Goal: Find specific page/section

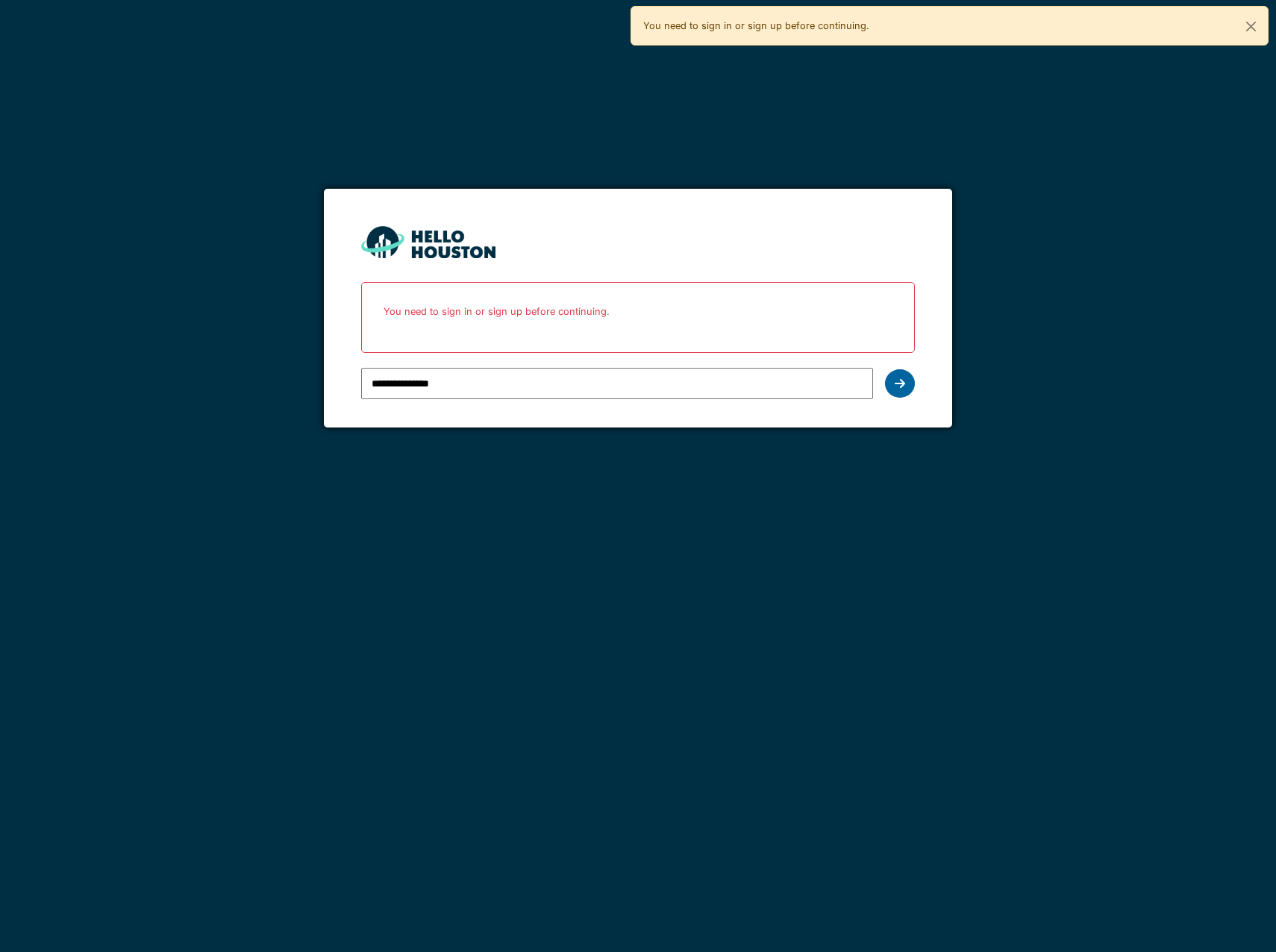
click at [895, 383] on icon at bounding box center [899, 383] width 10 height 12
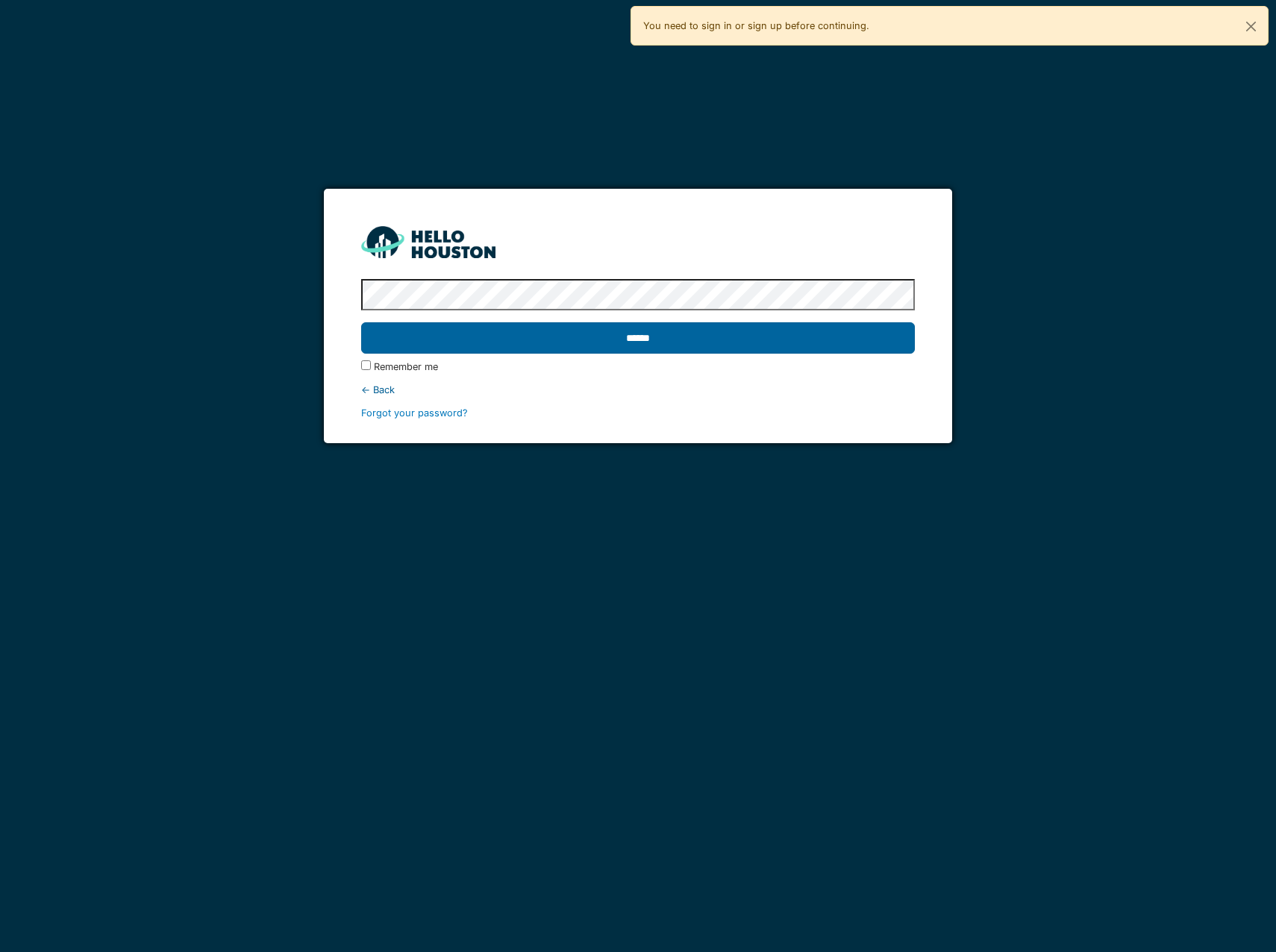
click at [638, 337] on input "******" at bounding box center [638, 338] width 554 height 32
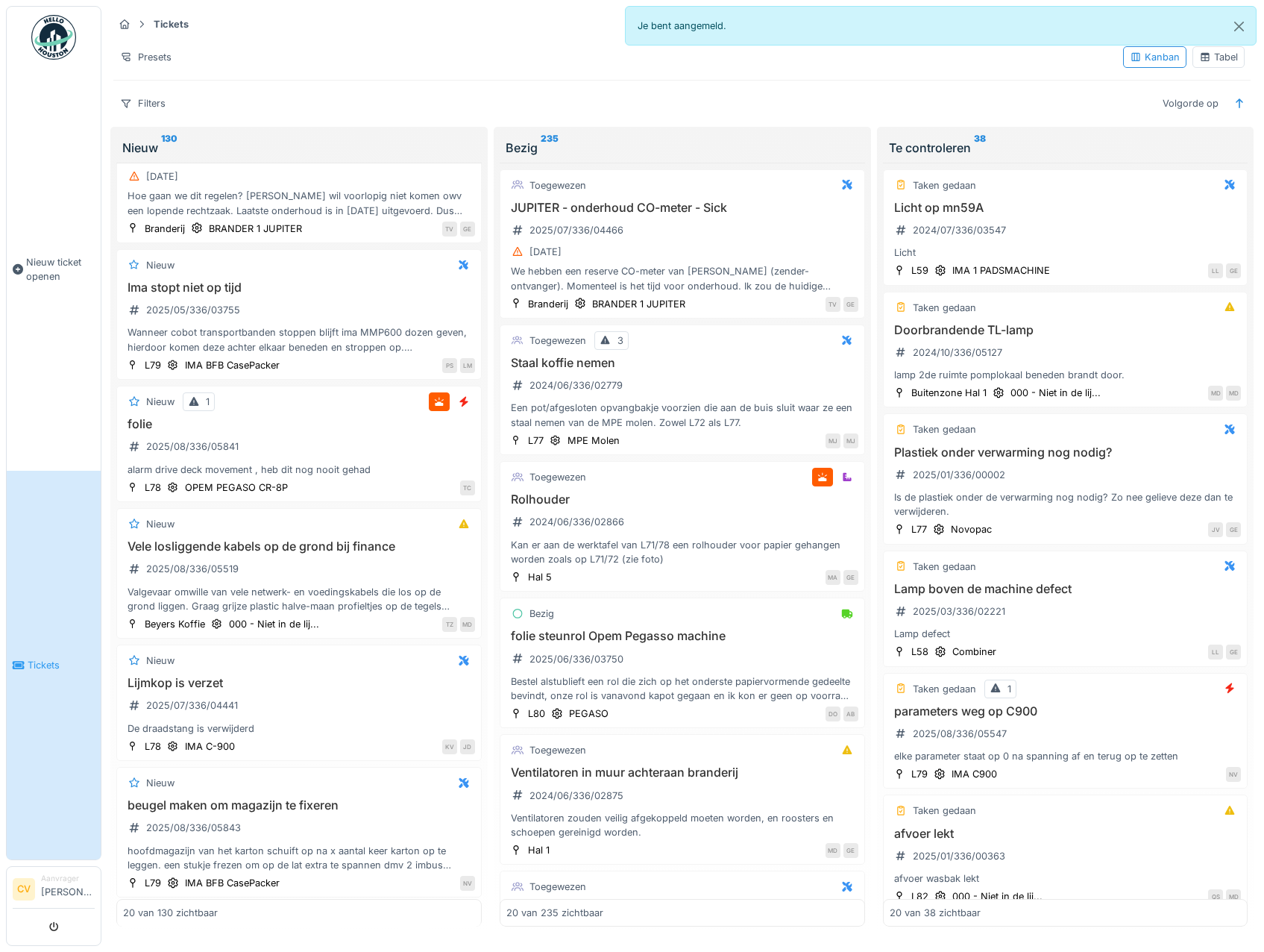
scroll to position [74, 0]
click at [139, 108] on div "Filters" at bounding box center [142, 103] width 59 height 21
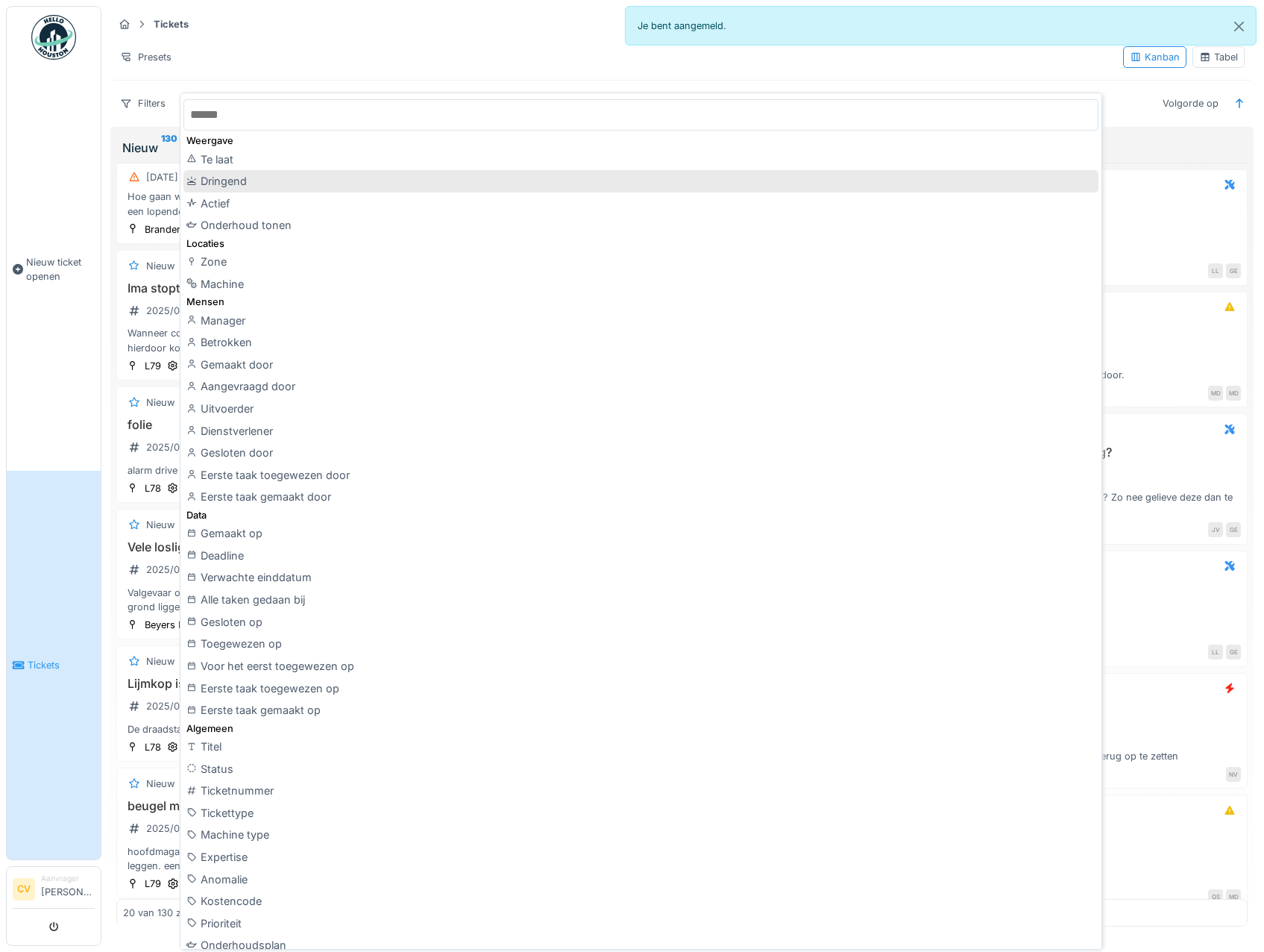
click at [236, 187] on div "Dringend" at bounding box center [641, 181] width 915 height 22
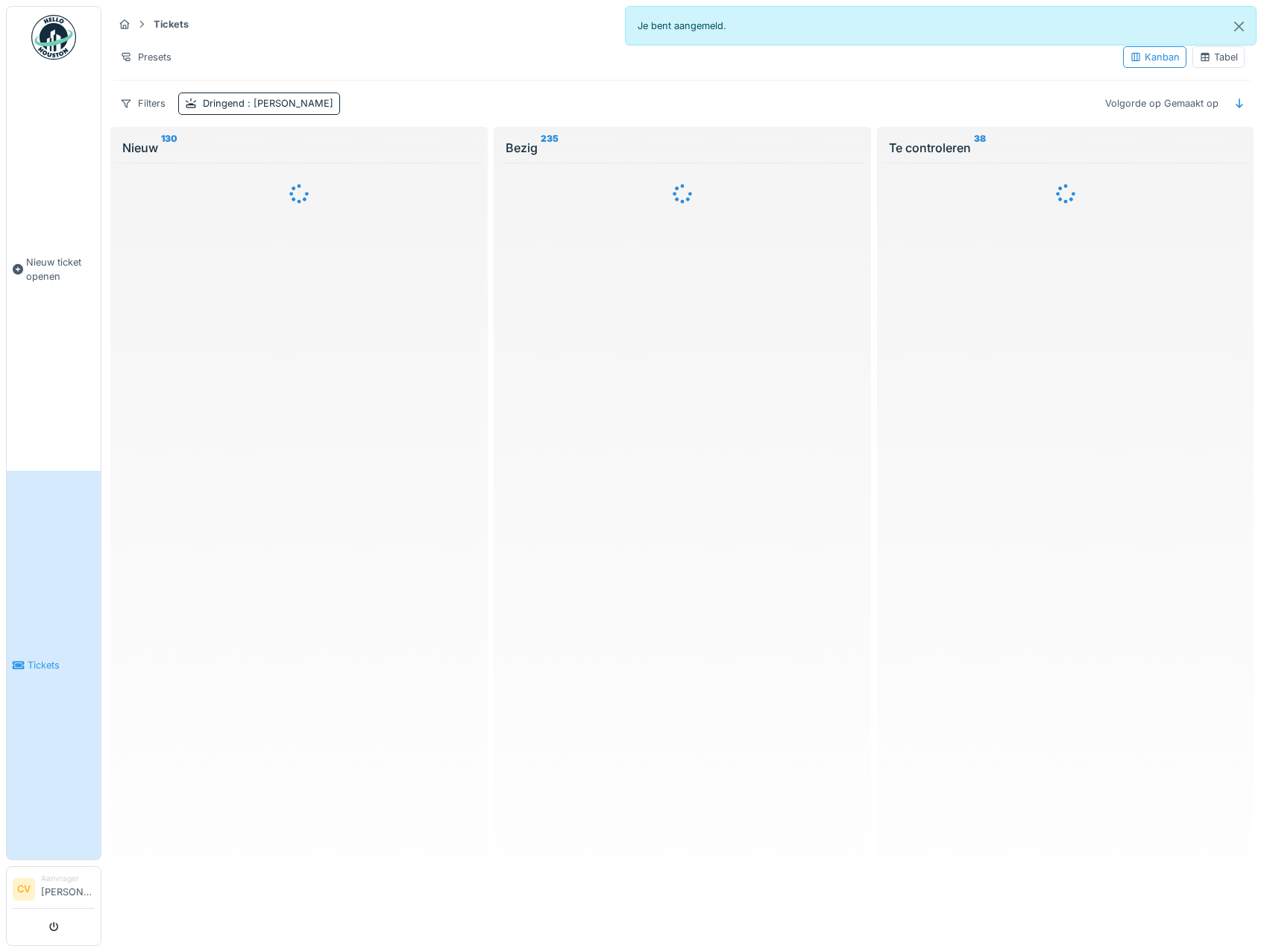
scroll to position [0, 0]
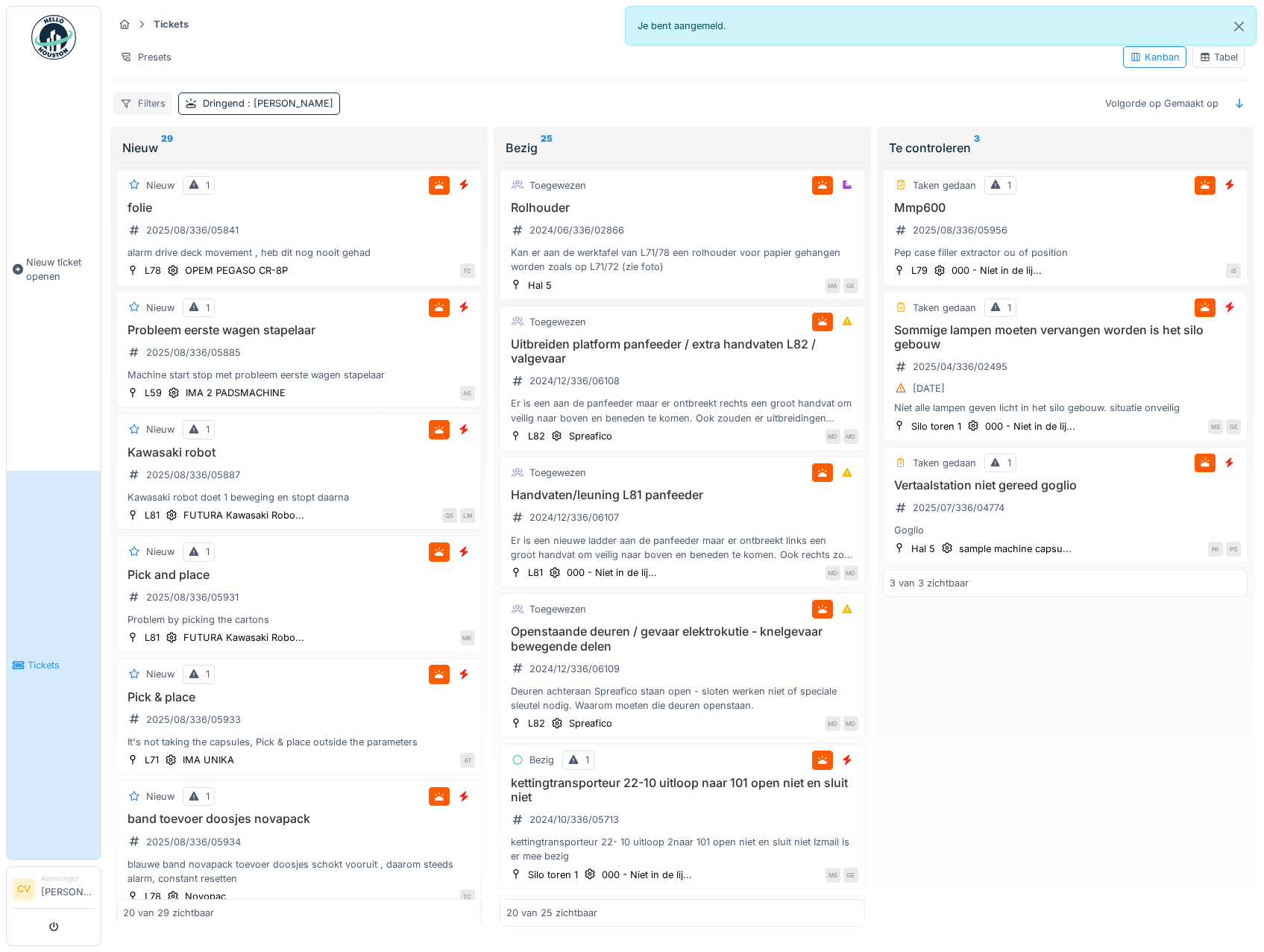
click at [139, 110] on div "Filters" at bounding box center [142, 103] width 59 height 21
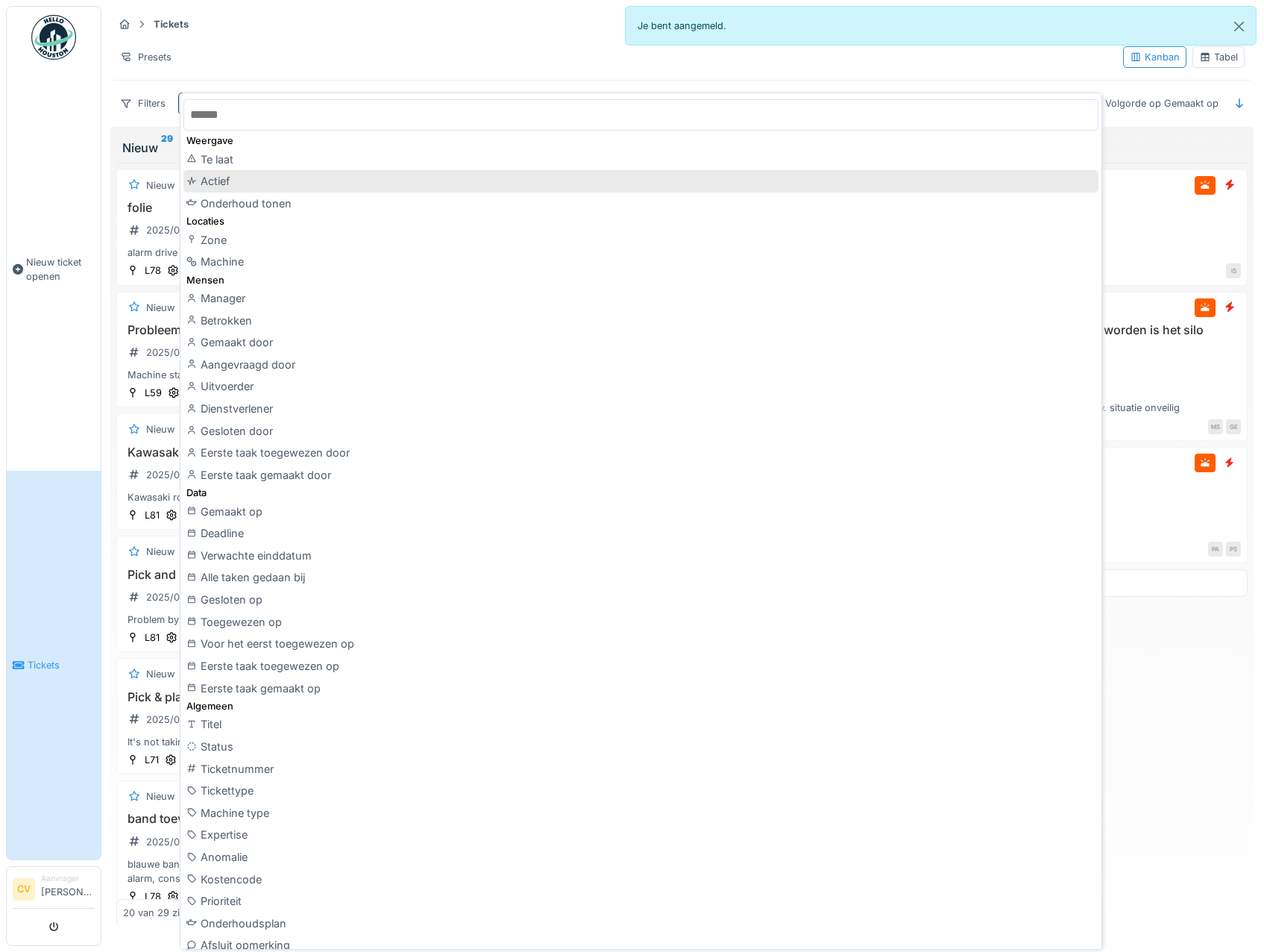
click at [243, 188] on div "Actief" at bounding box center [641, 181] width 915 height 22
